Goal: Information Seeking & Learning: Learn about a topic

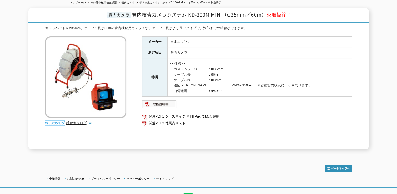
scroll to position [53, 0]
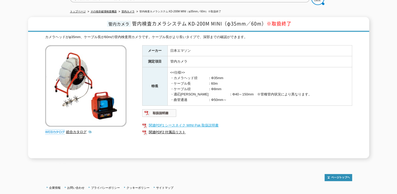
click at [178, 122] on link "関連PDF1 シースネイク MINI Pak 取扱説明書" at bounding box center [247, 125] width 210 height 7
click at [168, 110] on img at bounding box center [159, 113] width 34 height 8
click at [189, 122] on link "関連PDF1 シースネイク MINI Pak 取扱説明書" at bounding box center [247, 125] width 210 height 7
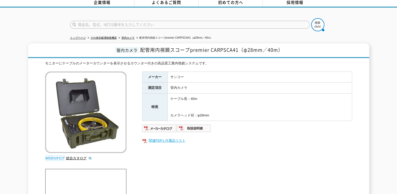
scroll to position [26, 0]
click at [188, 124] on img at bounding box center [194, 128] width 34 height 8
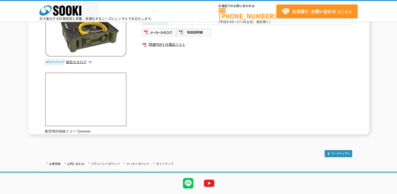
scroll to position [86, 0]
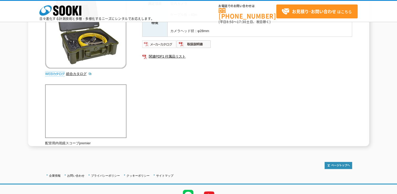
click at [164, 42] on img at bounding box center [159, 44] width 34 height 8
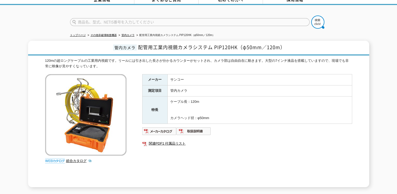
scroll to position [79, 0]
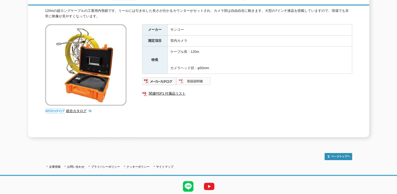
click at [187, 77] on img at bounding box center [194, 81] width 34 height 8
click at [162, 77] on img at bounding box center [159, 81] width 34 height 8
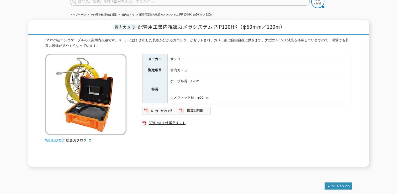
scroll to position [93, 0]
